Goal: Ask a question

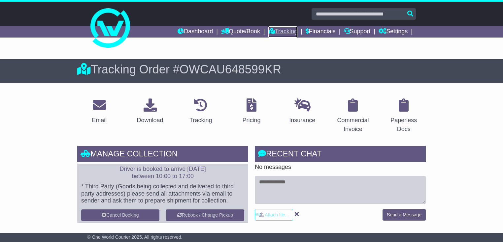
click at [279, 31] on link "Tracking" at bounding box center [282, 31] width 29 height 11
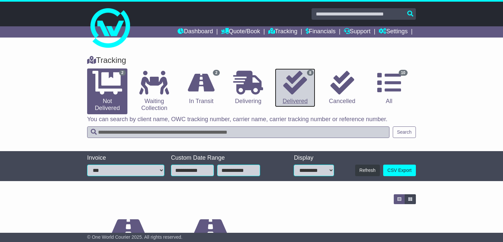
click at [297, 97] on link "8 Delivered" at bounding box center [295, 88] width 40 height 39
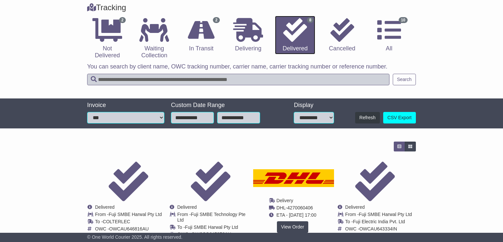
scroll to position [53, 0]
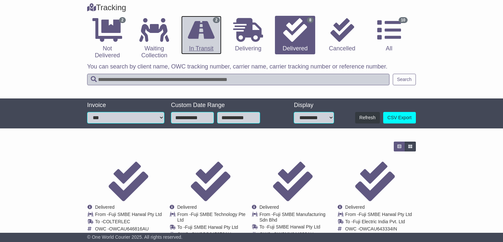
click at [194, 49] on link "2 In Transit" at bounding box center [201, 35] width 40 height 39
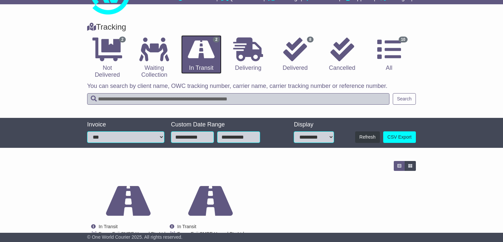
scroll to position [83, 0]
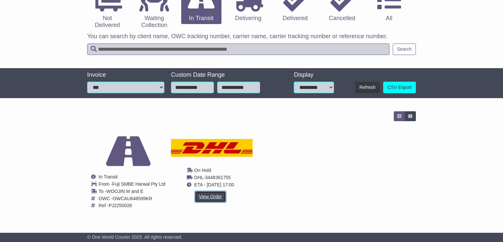
click at [220, 201] on link "View Order" at bounding box center [211, 197] width 32 height 12
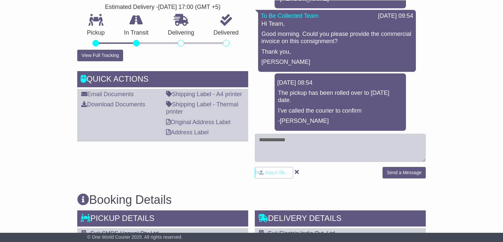
scroll to position [185, 0]
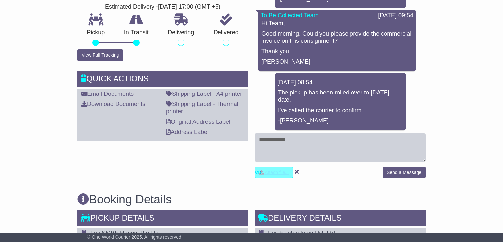
click at [270, 173] on input "file" at bounding box center [243, 172] width 100 height 11
click at [281, 173] on input "file" at bounding box center [243, 172] width 100 height 11
click at [276, 171] on input "file" at bounding box center [243, 172] width 100 height 11
type input "**********"
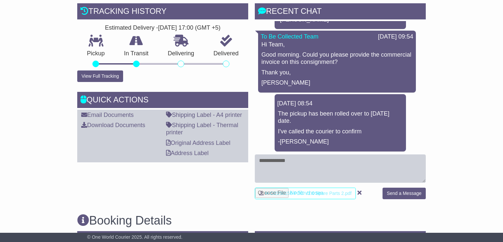
scroll to position [211, 0]
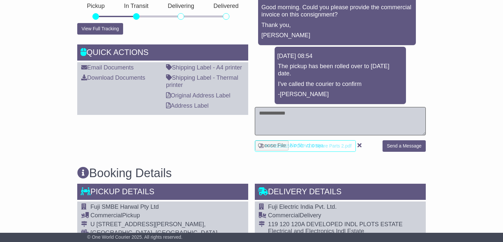
click at [303, 124] on textarea at bounding box center [340, 121] width 171 height 28
type textarea "**********"
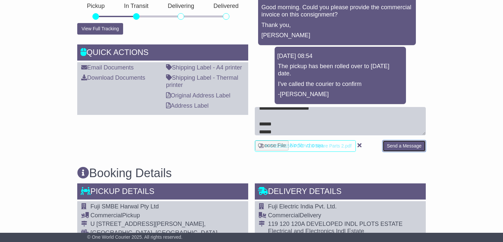
click at [399, 145] on button "Send a Message" at bounding box center [403, 146] width 43 height 12
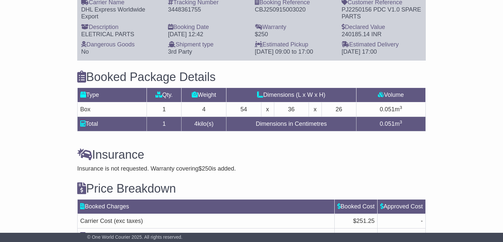
scroll to position [580, 0]
